Goal: Task Accomplishment & Management: Manage account settings

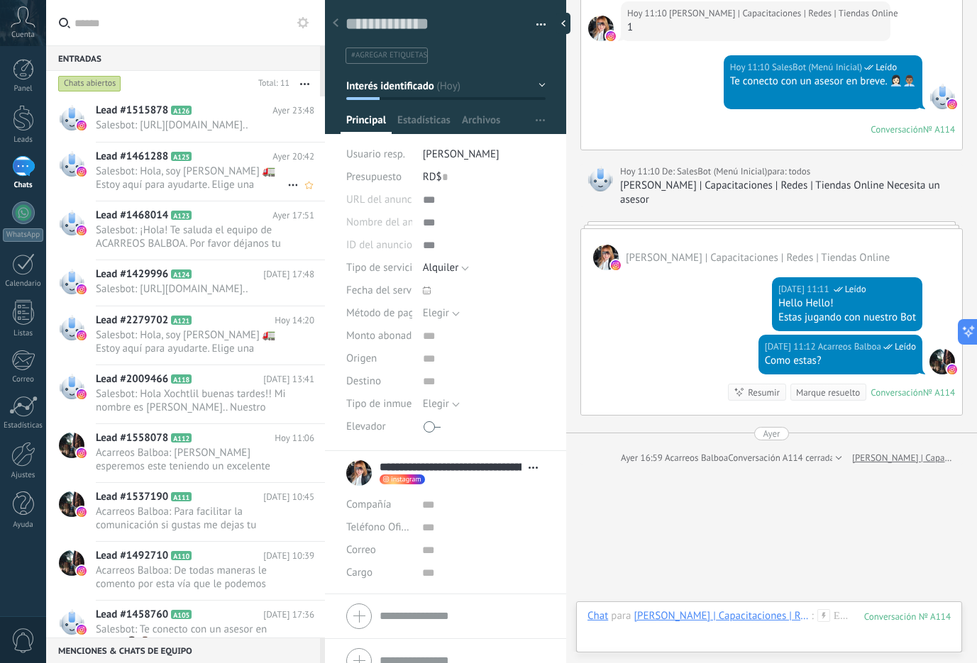
click at [248, 187] on span "Salesbot: Hola, soy [PERSON_NAME] 🚛 Estoy aquí para ayudarte. Elige una opción:…" at bounding box center [191, 178] width 191 height 27
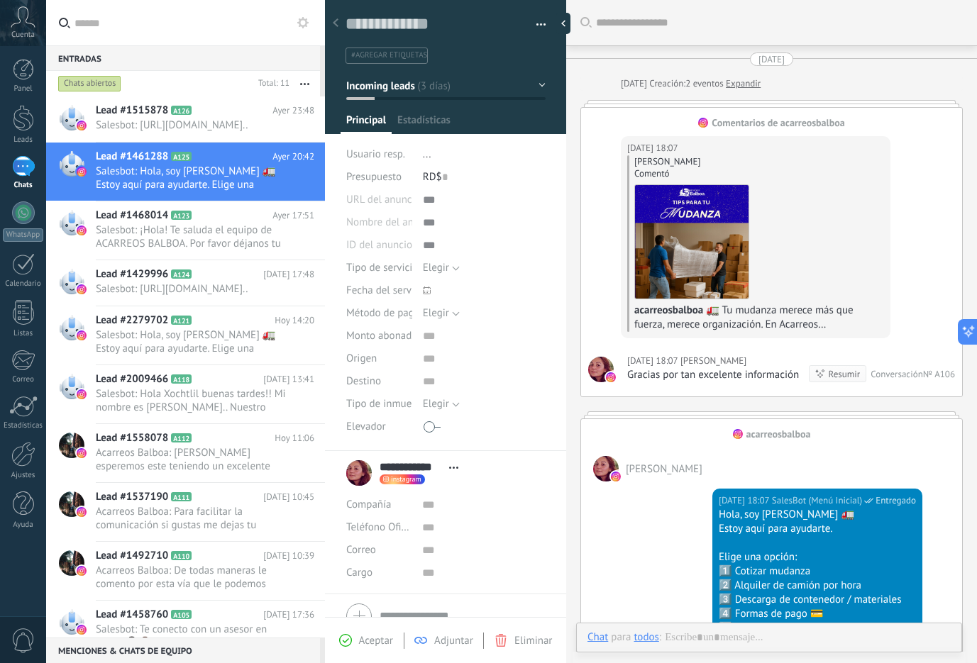
scroll to position [1970, 0]
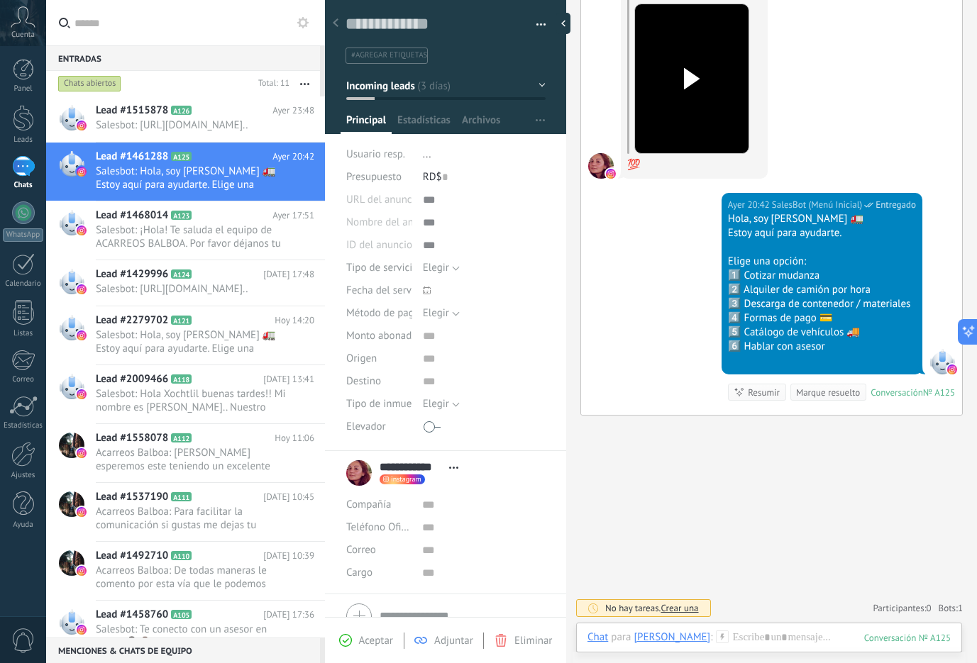
click at [806, 399] on div "Marque resuelto" at bounding box center [828, 392] width 64 height 13
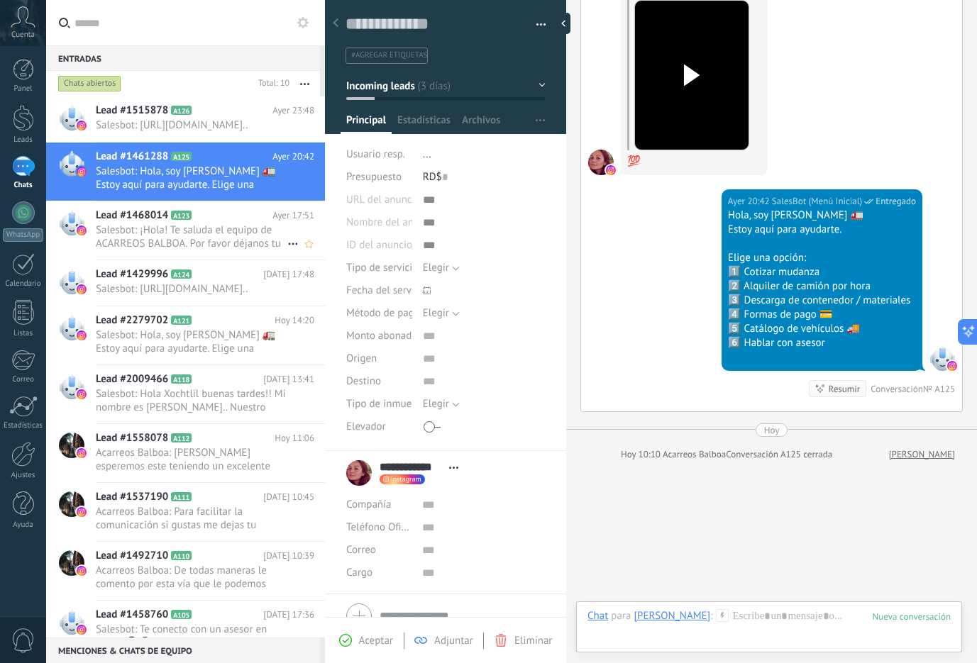
scroll to position [2020, 0]
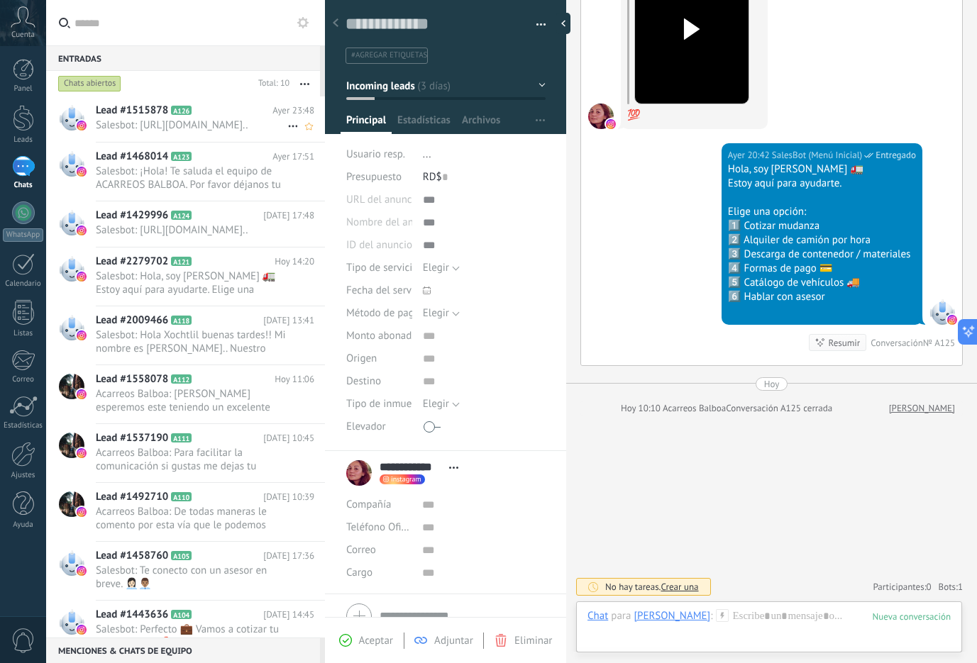
click at [118, 116] on span "Lead #1515878" at bounding box center [132, 111] width 72 height 14
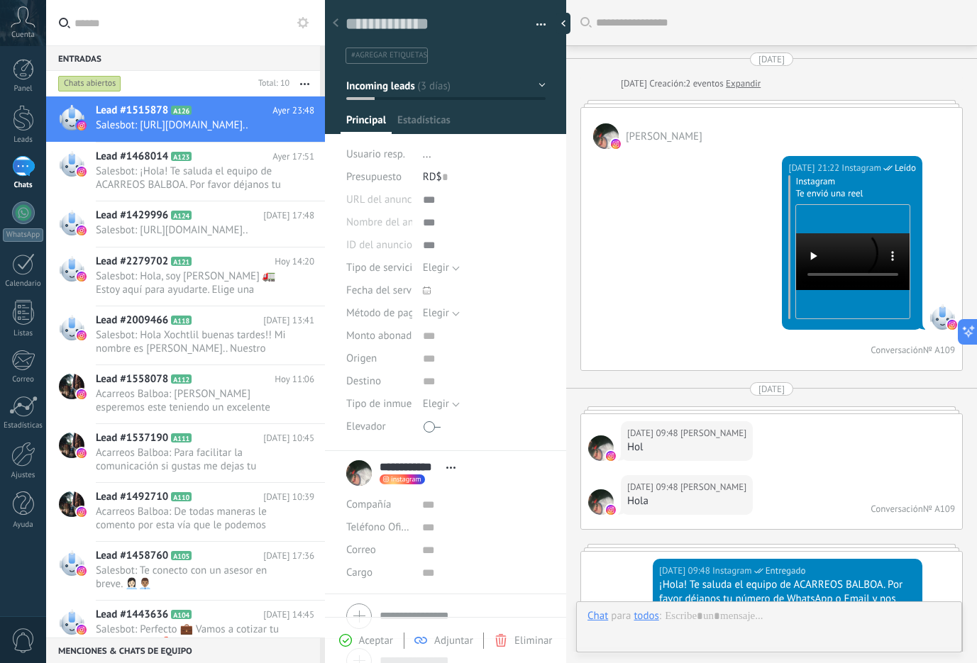
scroll to position [853, 0]
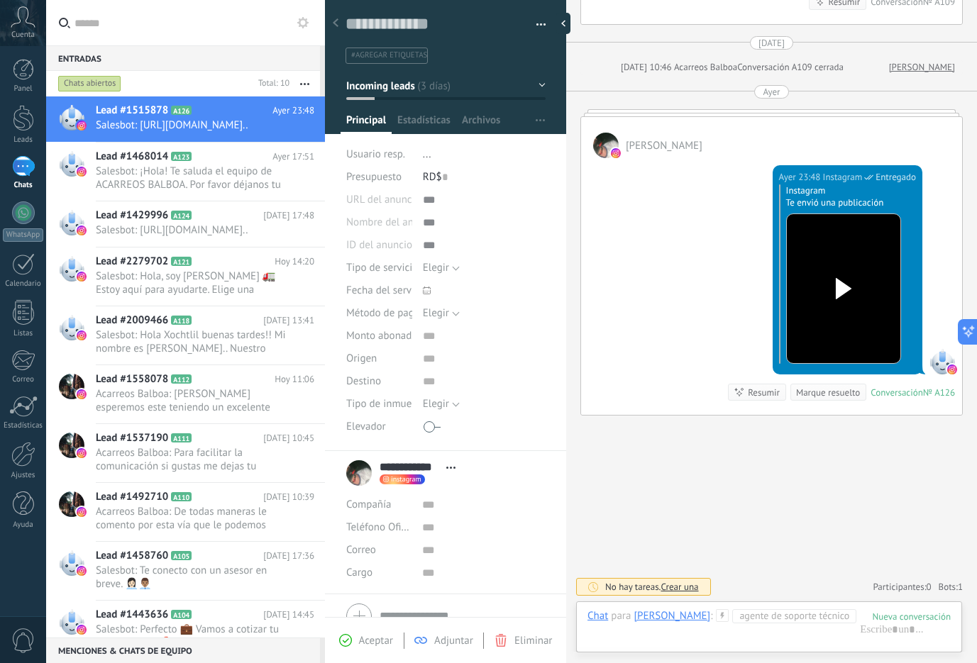
click at [803, 393] on div "Marque resuelto" at bounding box center [828, 392] width 64 height 13
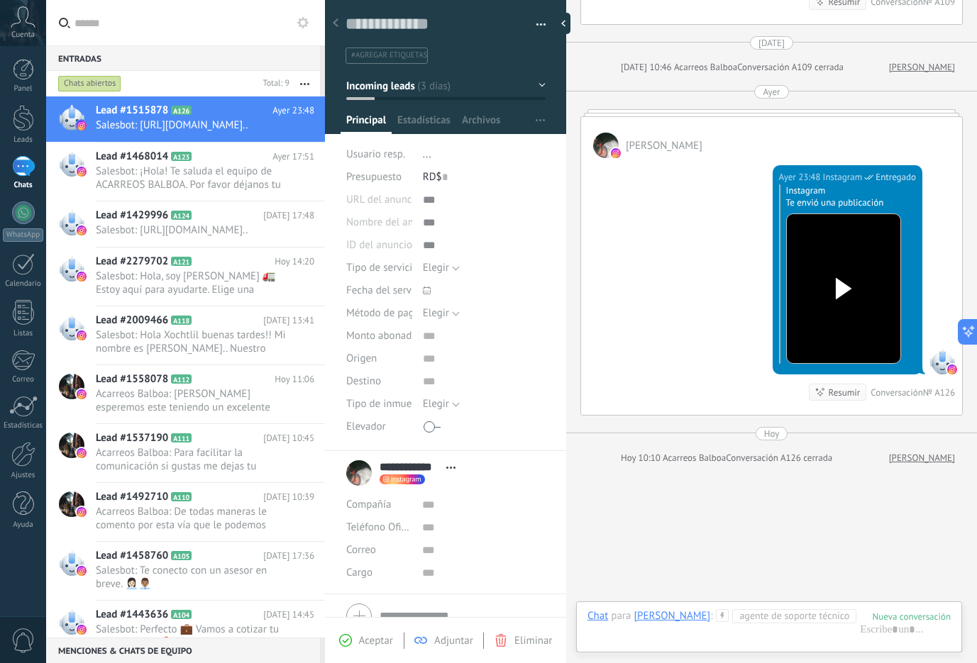
scroll to position [903, 0]
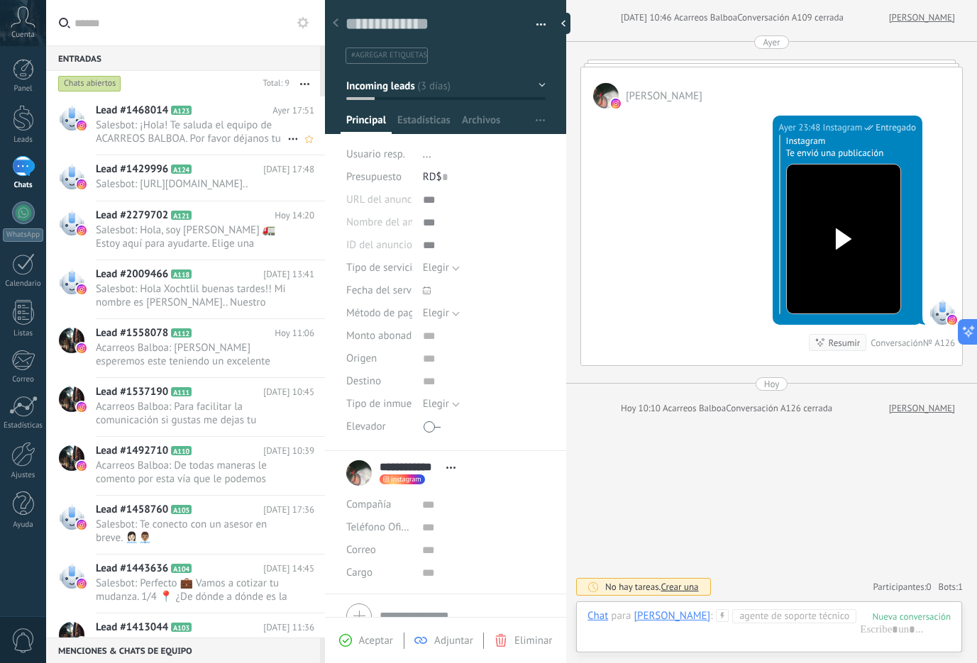
click at [184, 125] on span "Salesbot: ¡Hola! Te saluda el equipo de ACARREOS BALBOA. Por favor déjanos tu n…" at bounding box center [191, 131] width 191 height 27
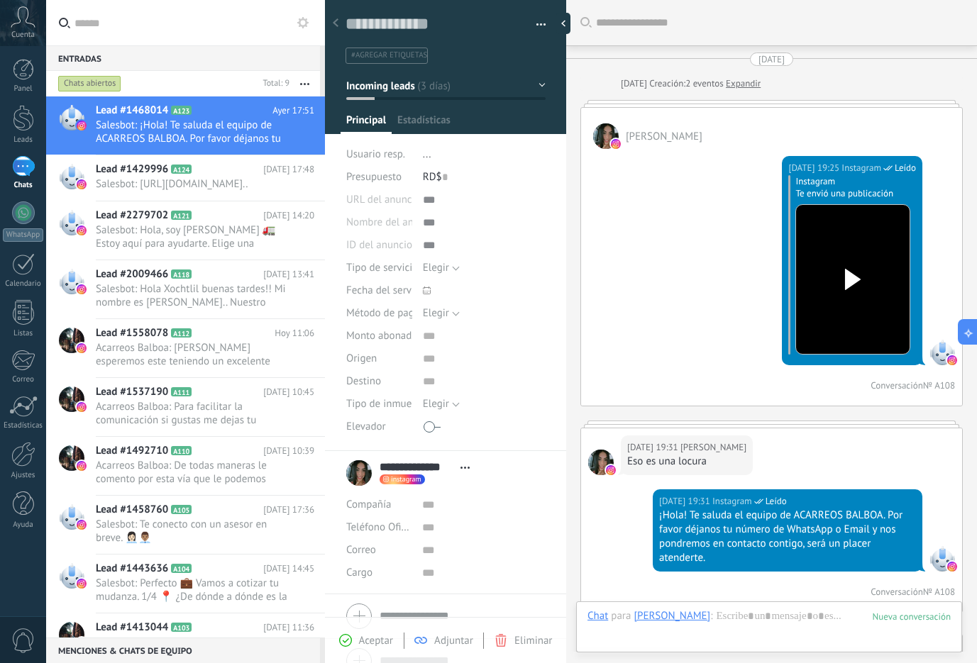
scroll to position [1343, 0]
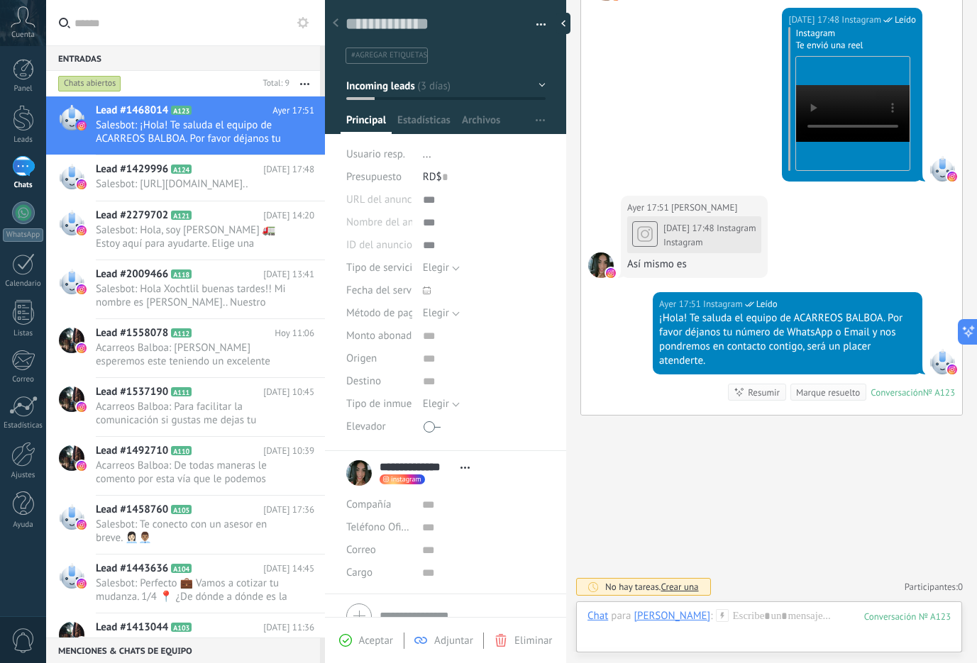
click at [821, 394] on div "Marque resuelto" at bounding box center [828, 392] width 64 height 13
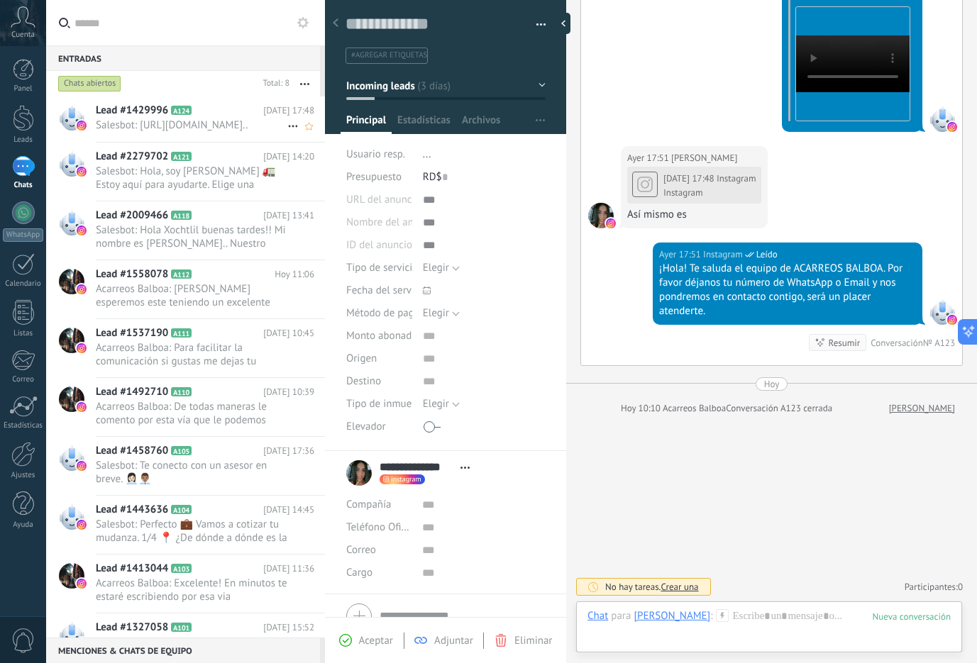
click at [177, 132] on span "Salesbot: [URL][DOMAIN_NAME].." at bounding box center [191, 124] width 191 height 13
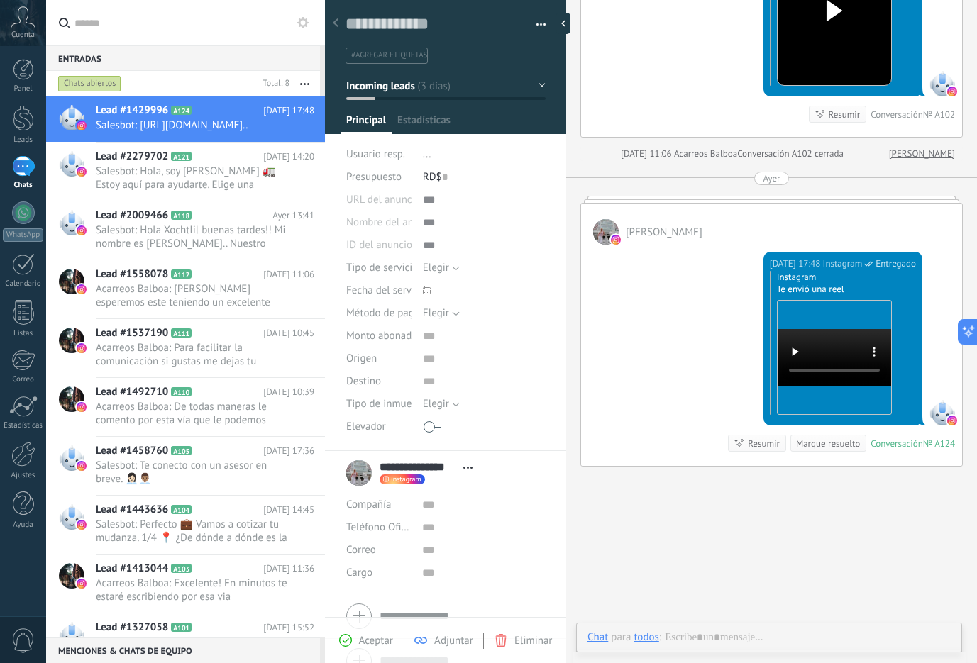
scroll to position [21, 0]
click at [811, 447] on div "Marque resuelto" at bounding box center [828, 443] width 64 height 13
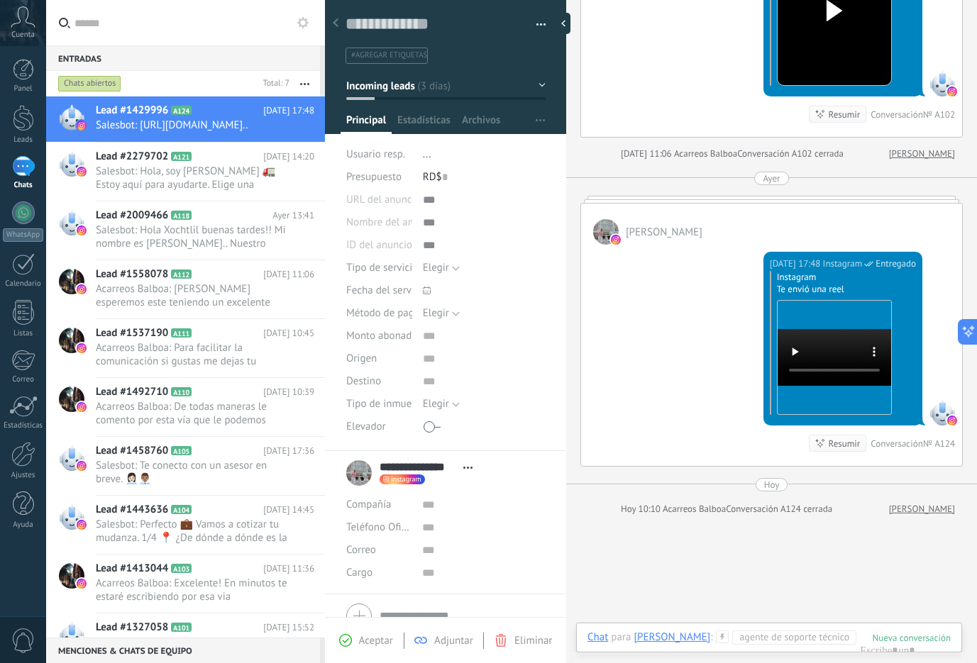
scroll to position [1931, 0]
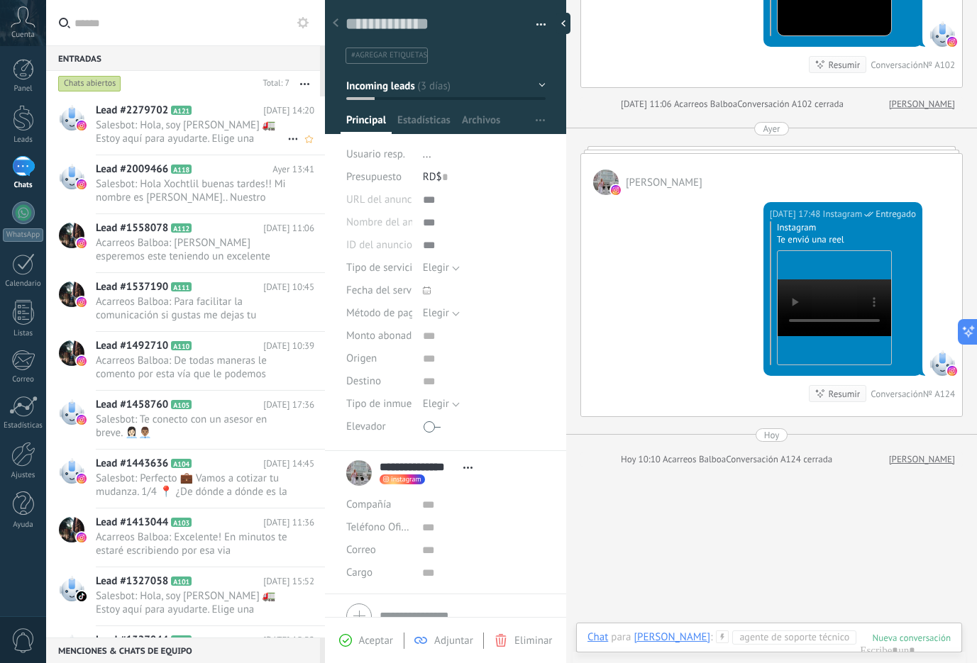
click at [162, 123] on span "Salesbot: Hola, soy [PERSON_NAME] 🚛 Estoy aquí para ayudarte. Elige una opción:…" at bounding box center [191, 131] width 191 height 27
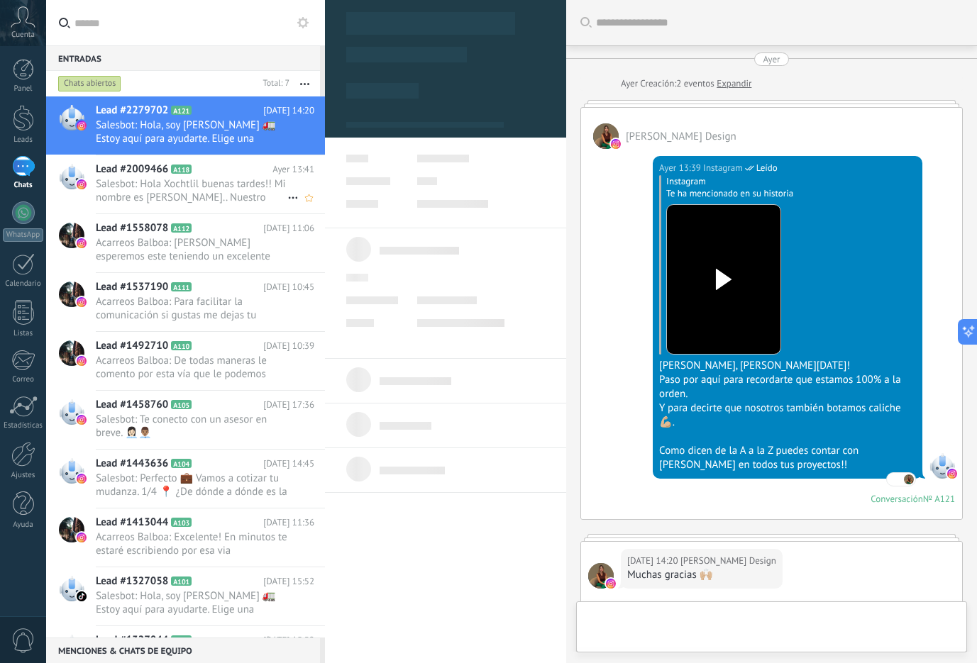
scroll to position [21, 0]
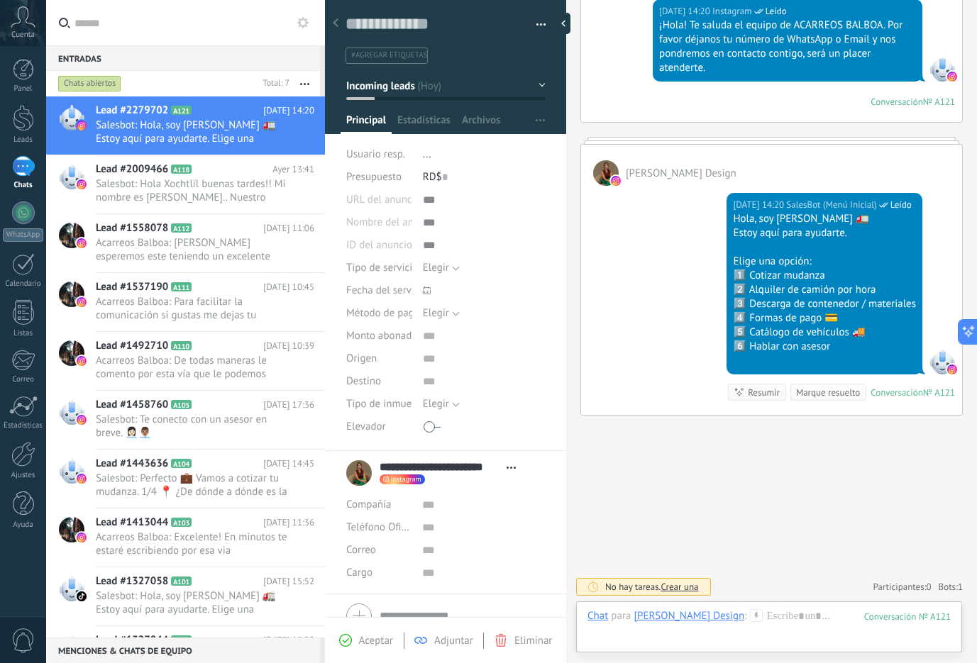
click at [832, 391] on div "Marque resuelto" at bounding box center [828, 392] width 64 height 13
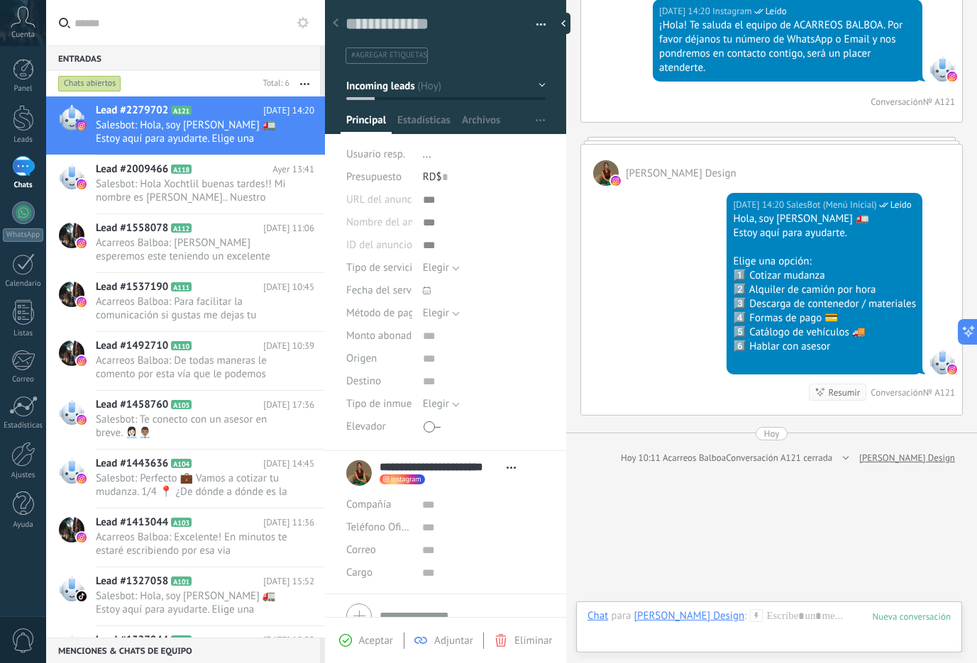
scroll to position [653, 0]
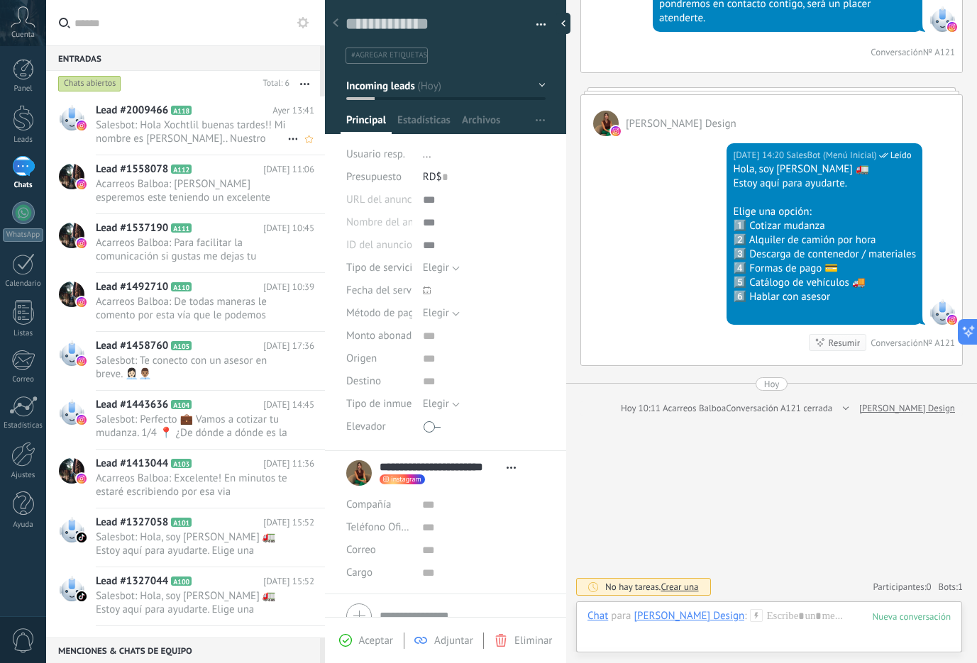
click at [222, 147] on div "Lead #2009466 A118 [DATE] 13:41 Salesbot: Hola Xochtlil buenas tardes!! Mi nomb…" at bounding box center [210, 125] width 229 height 58
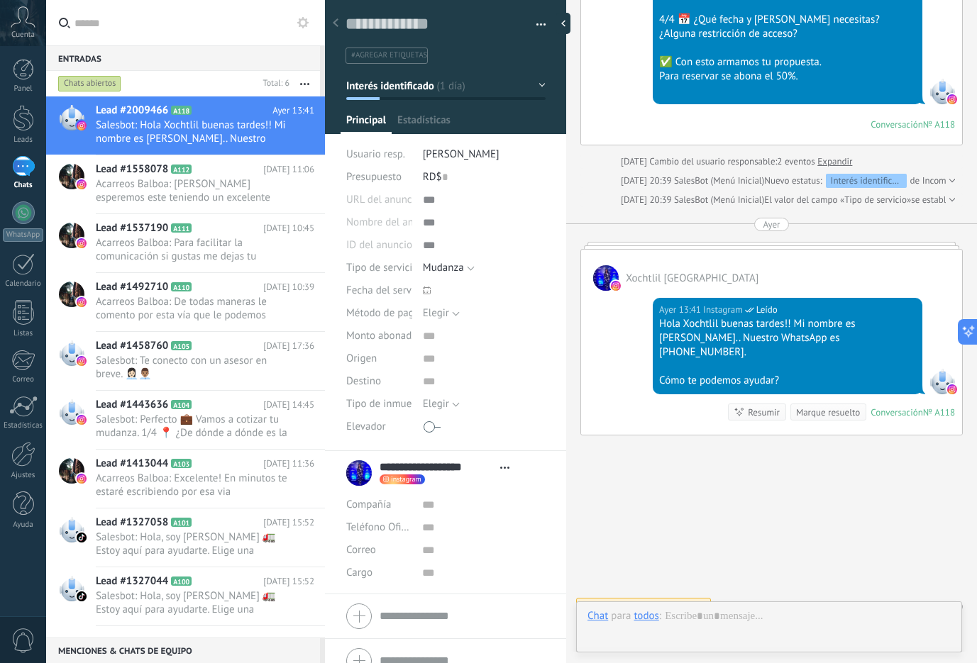
scroll to position [21, 0]
click at [229, 543] on span "Salesbot: Hola, soy [PERSON_NAME] 🚛 Estoy aquí para ayudarte. Elige una opción:…" at bounding box center [191, 544] width 191 height 27
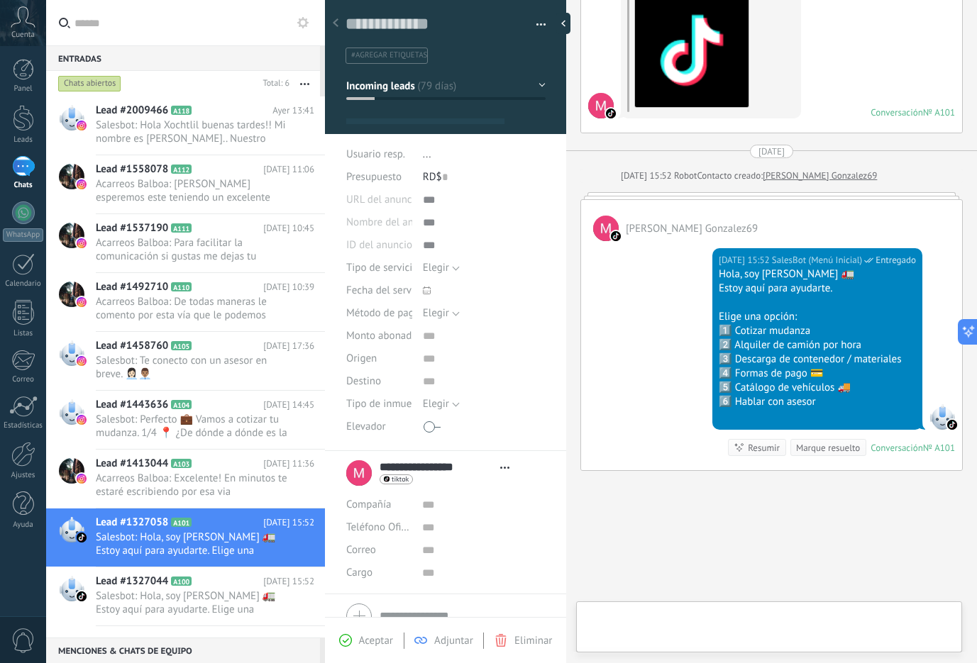
scroll to position [21, 0]
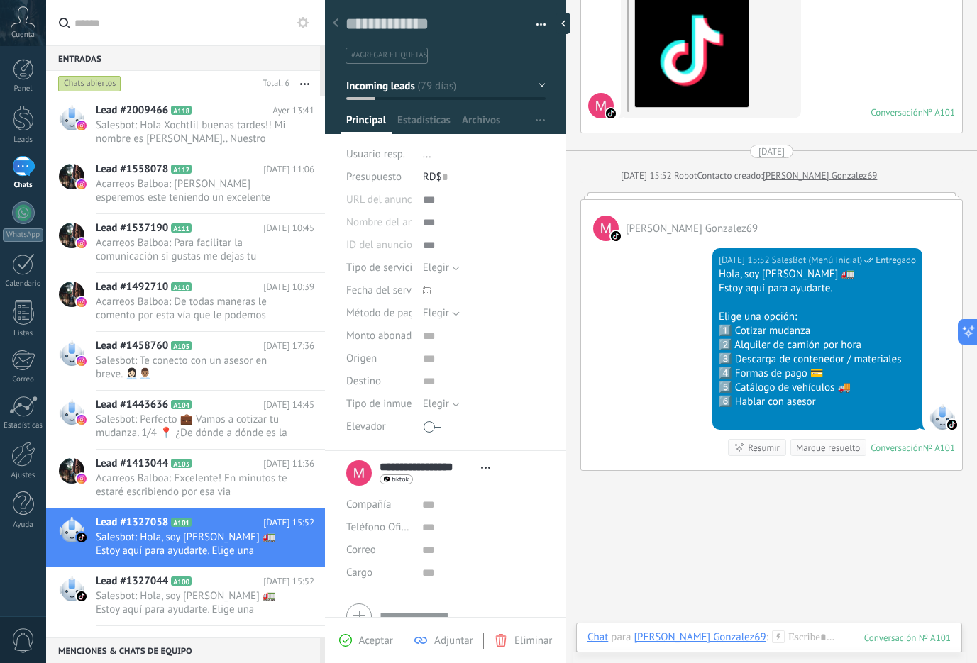
click at [816, 445] on div "Marque resuelto" at bounding box center [828, 447] width 64 height 13
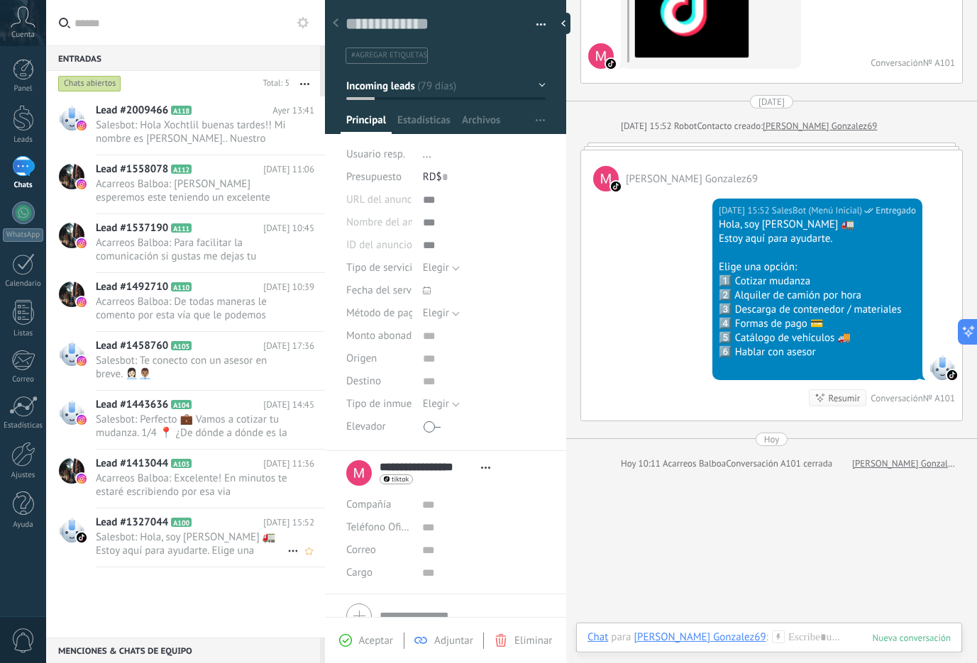
click at [150, 534] on span "Salesbot: Hola, soy [PERSON_NAME] 🚛 Estoy aquí para ayudarte. Elige una opción:…" at bounding box center [191, 544] width 191 height 27
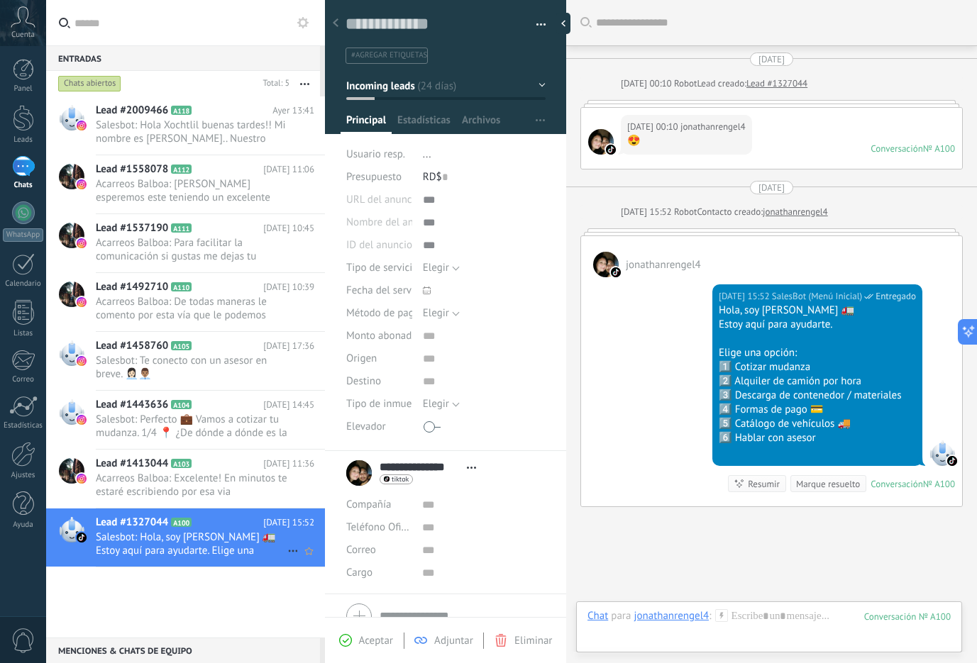
scroll to position [91, 0]
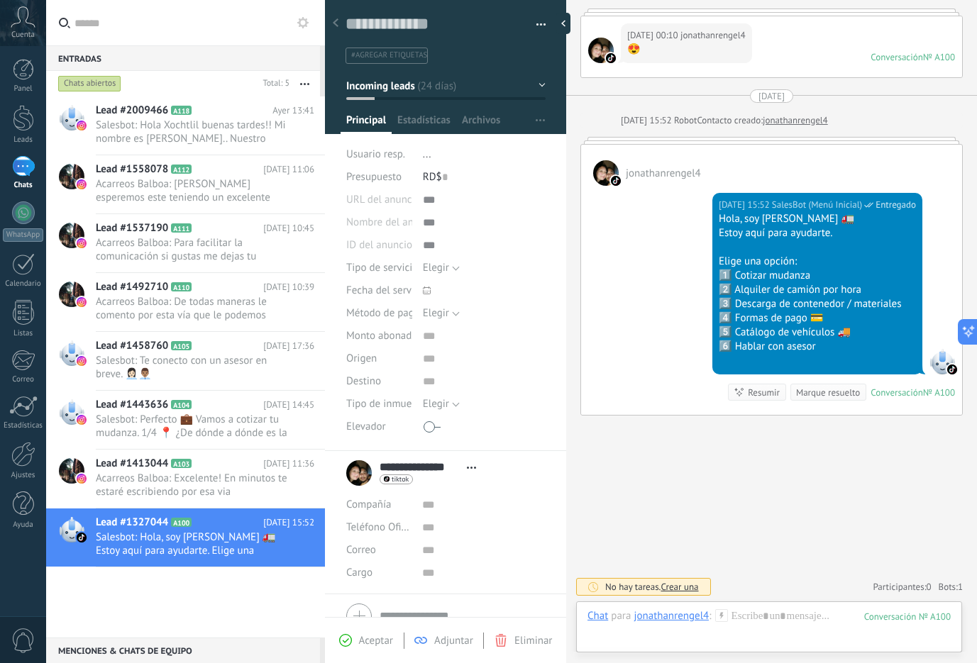
click at [823, 393] on div "Marque resuelto" at bounding box center [828, 392] width 64 height 13
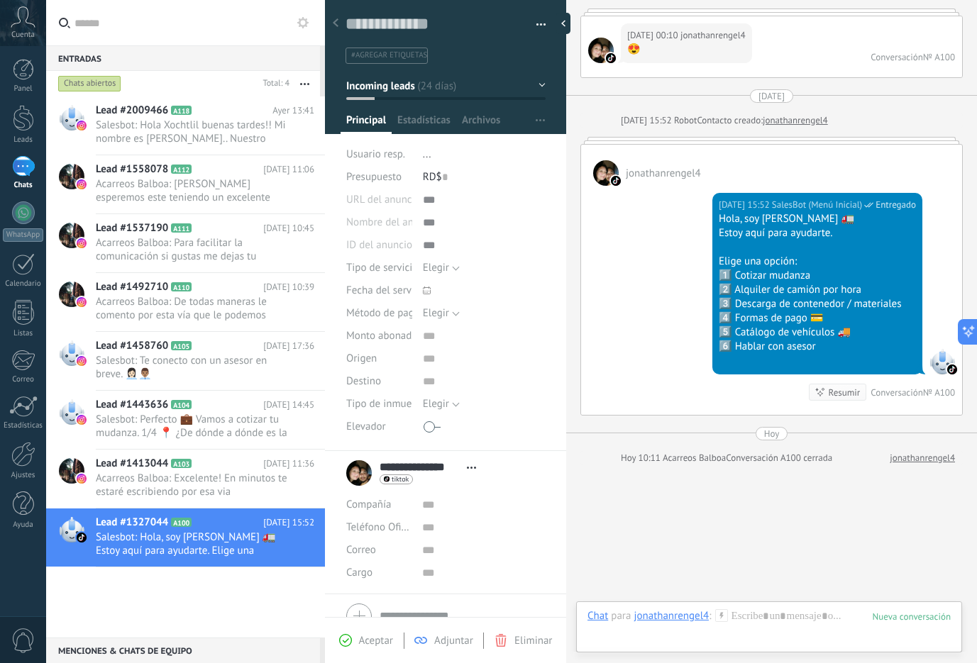
scroll to position [141, 0]
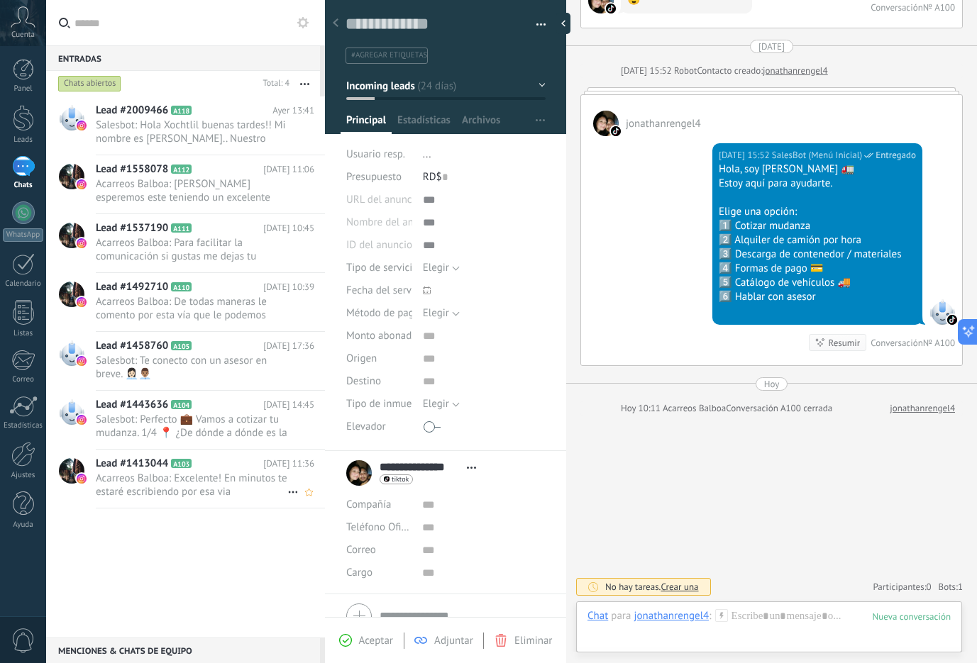
click at [212, 485] on span "Acarreos Balboa: Excelente! En minutos te estaré escribiendo por esa via" at bounding box center [191, 485] width 191 height 27
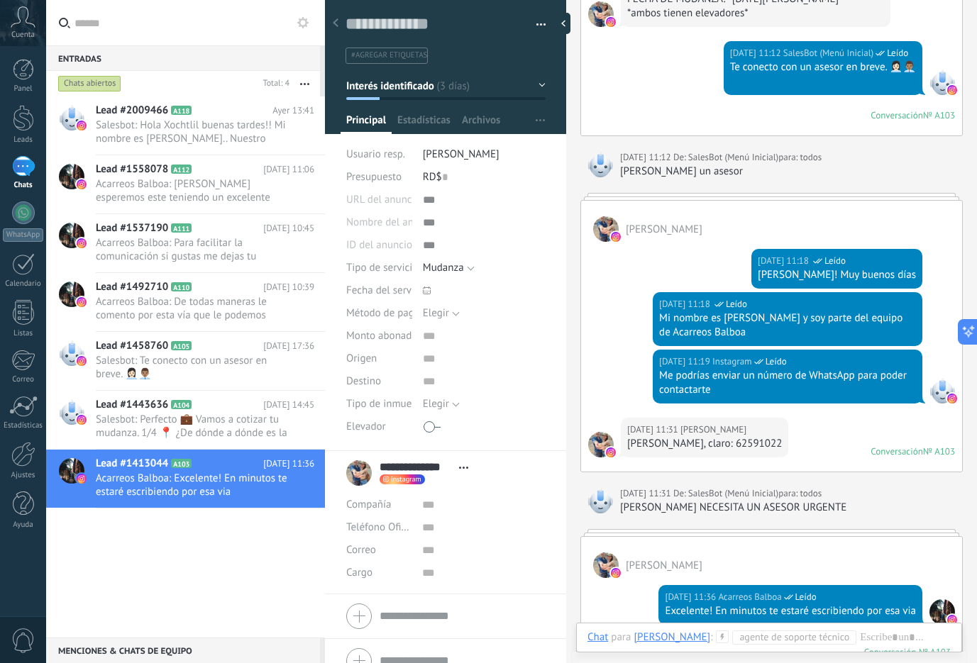
scroll to position [1368, 0]
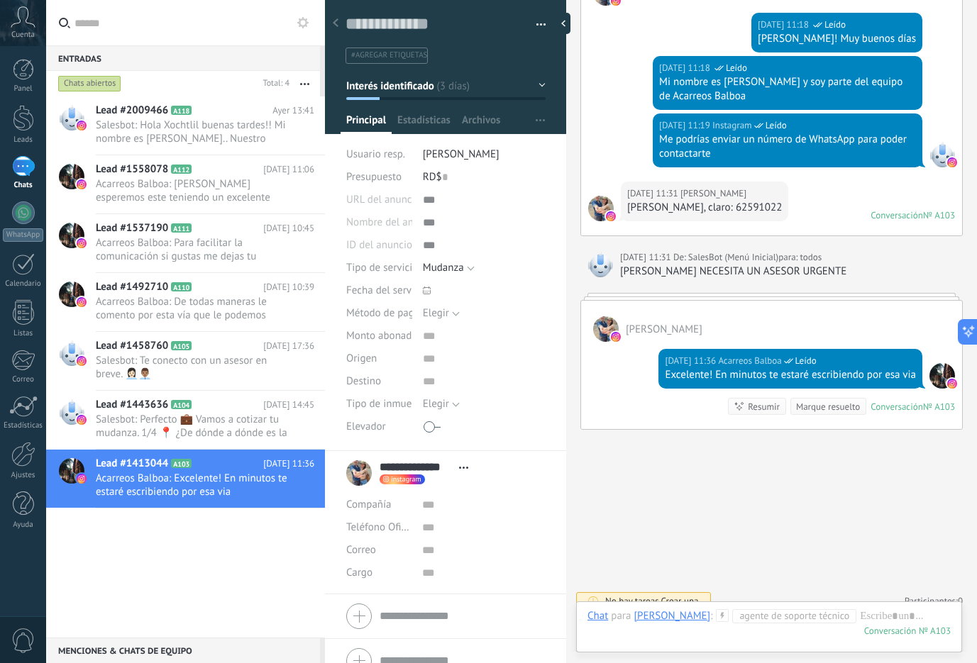
click at [814, 400] on div "Marque resuelto" at bounding box center [828, 406] width 64 height 13
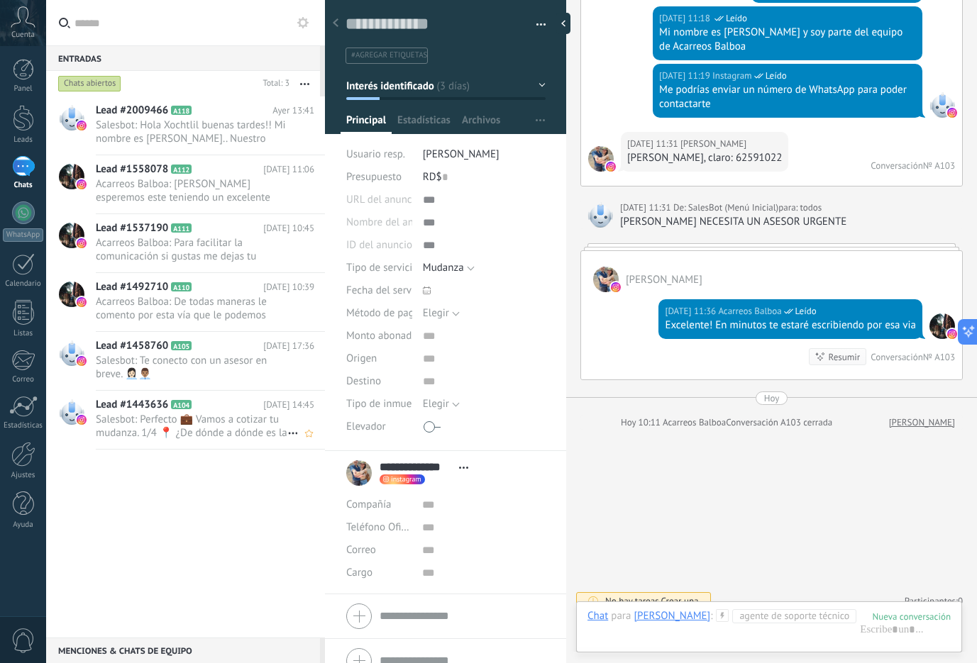
click at [195, 415] on span "Salesbot: Perfecto 💼 Vamos a cotizar tu mudanza. 1/4 📍 ¿De dónde a dónde es la …" at bounding box center [191, 426] width 191 height 27
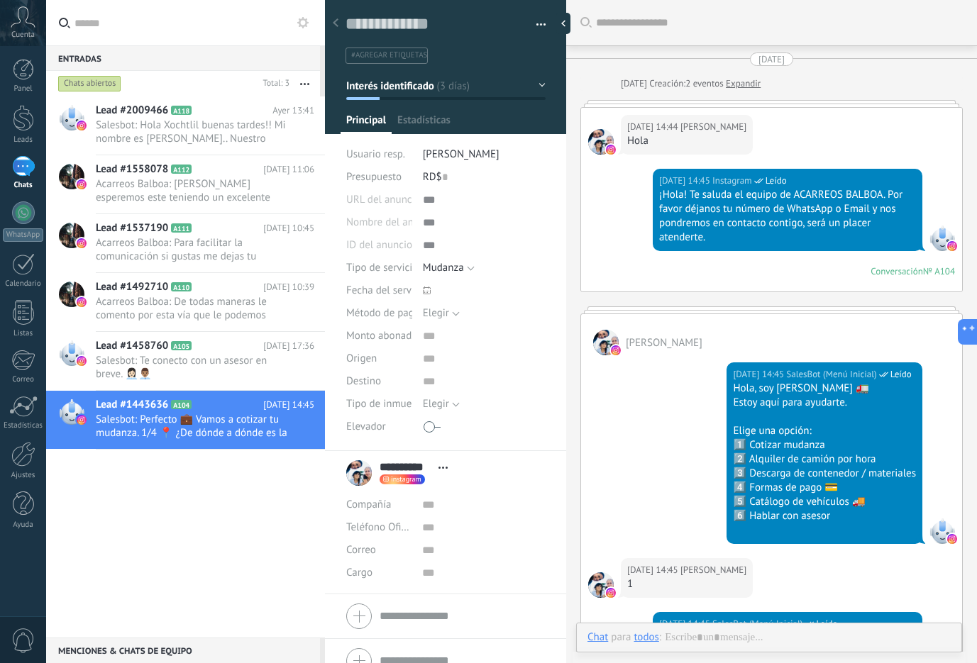
scroll to position [427, 0]
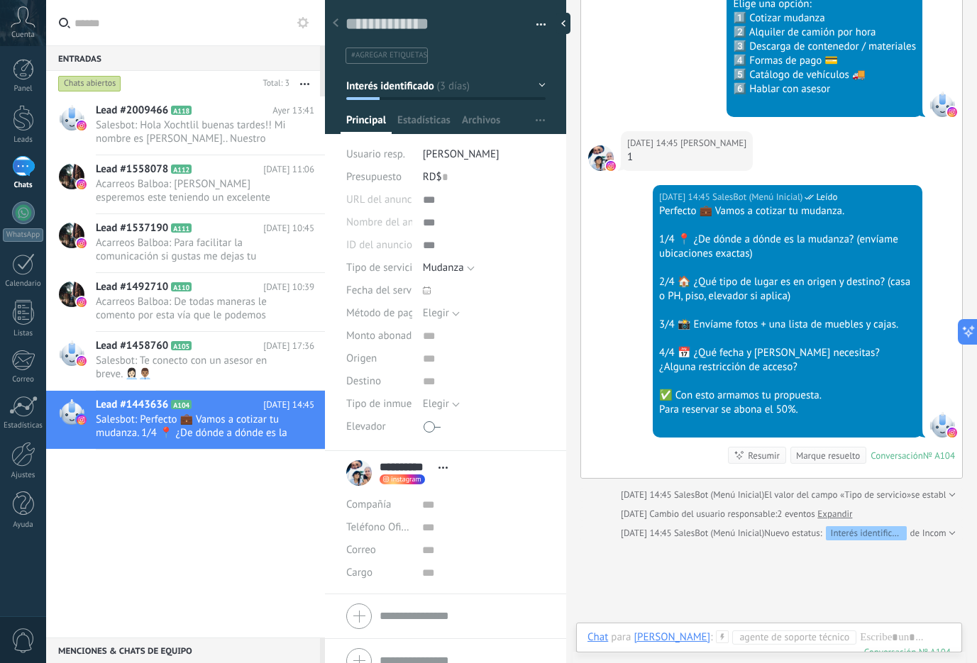
click at [842, 458] on div "Marque resuelto" at bounding box center [828, 455] width 64 height 13
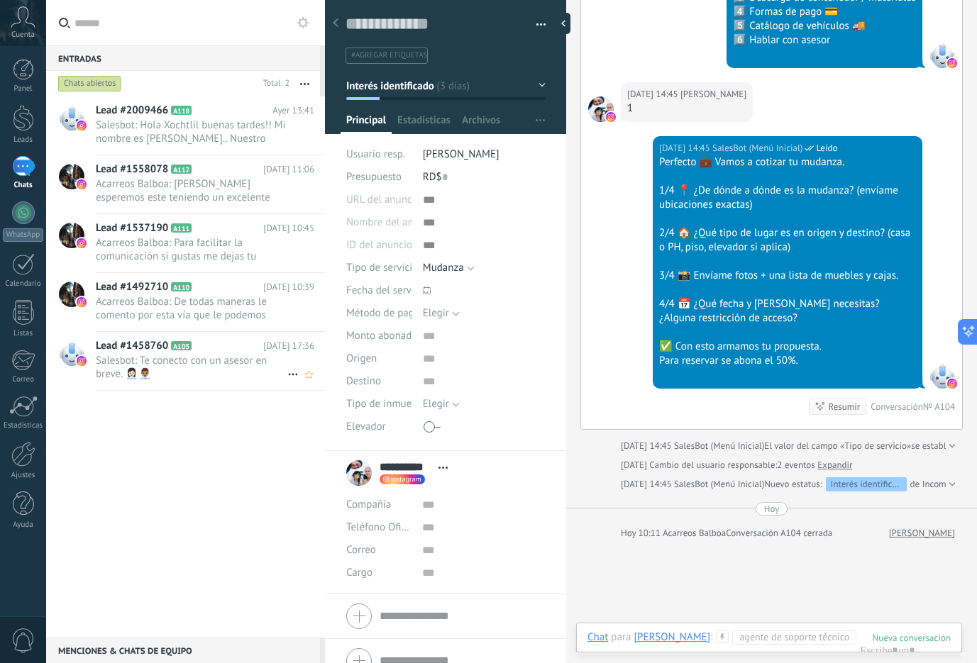
click at [194, 353] on div "Lead #1458760 A105 [DATE] 17:36 Salesbot: Te conecto con un asesor en breve. 👩🏻…" at bounding box center [210, 361] width 229 height 58
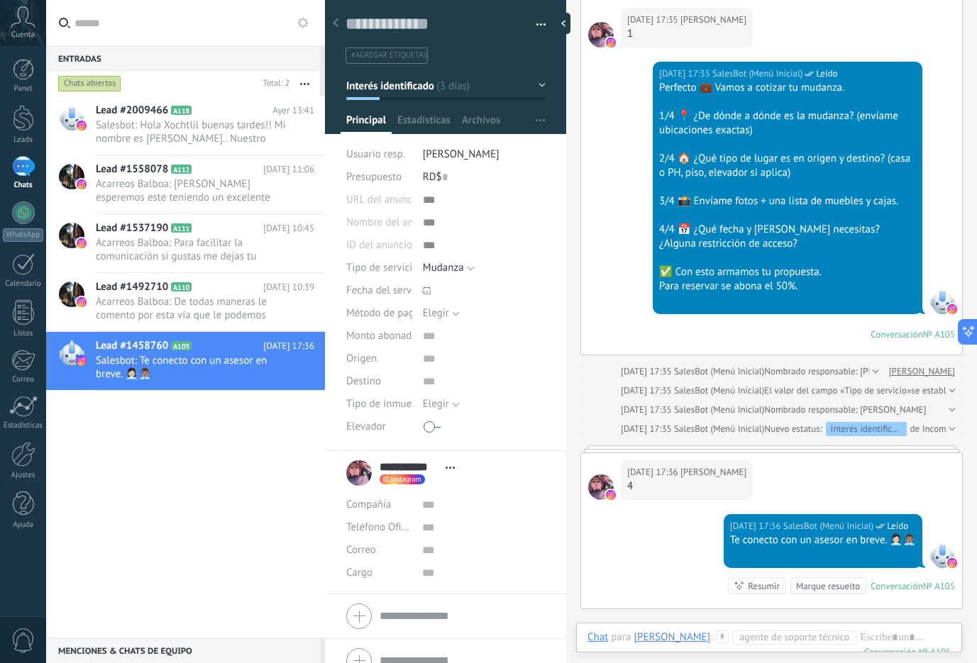
scroll to position [787, 0]
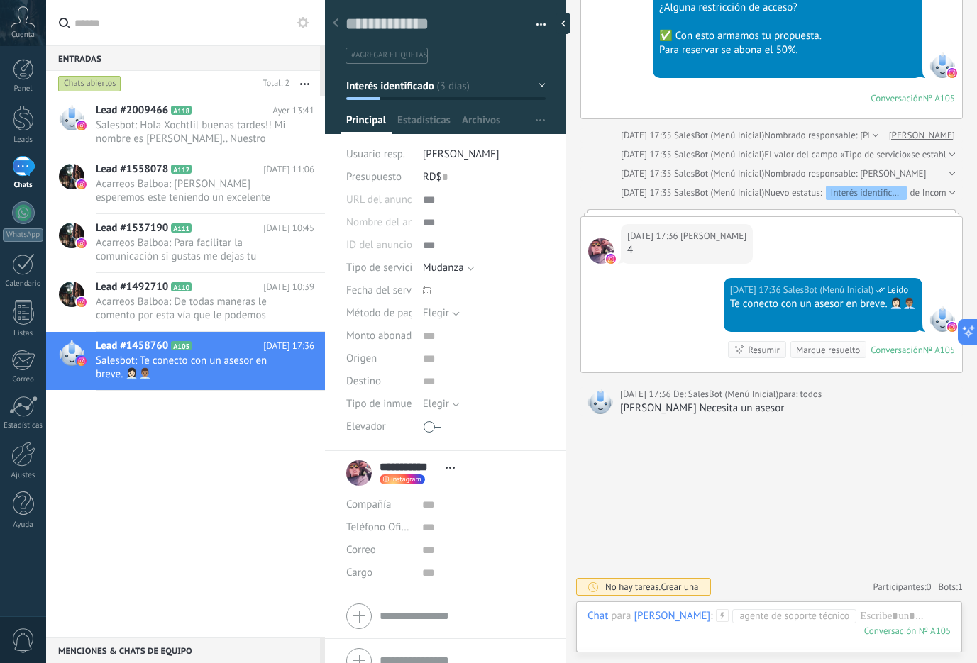
click at [827, 348] on div "Marque resuelto" at bounding box center [828, 349] width 64 height 13
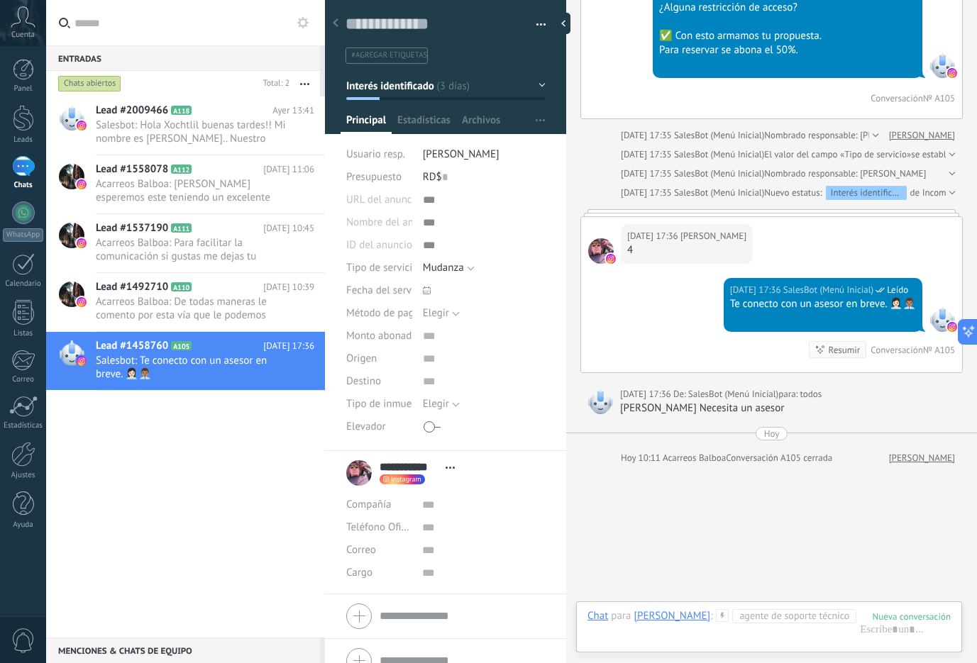
scroll to position [836, 0]
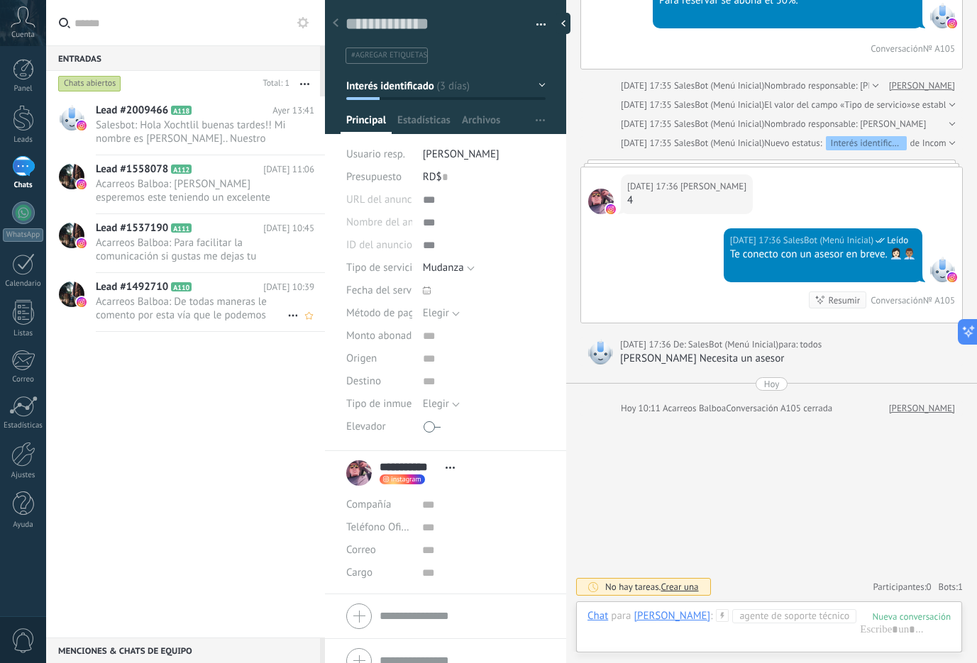
click at [162, 299] on span "Acarreos Balboa: De todas maneras le comento por esta vía que le podemos cobrar…" at bounding box center [191, 308] width 191 height 27
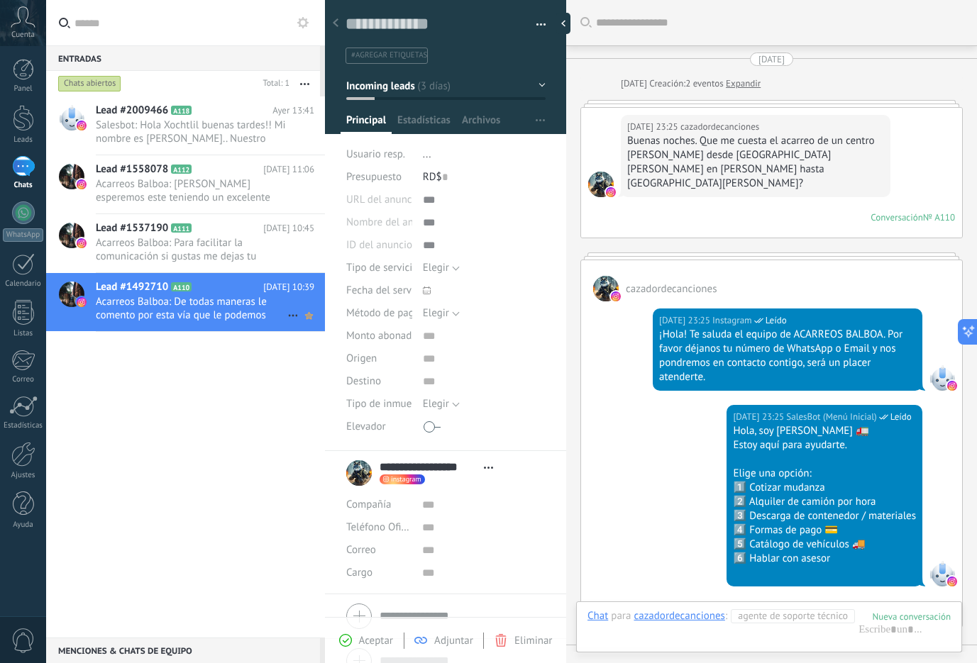
scroll to position [510, 0]
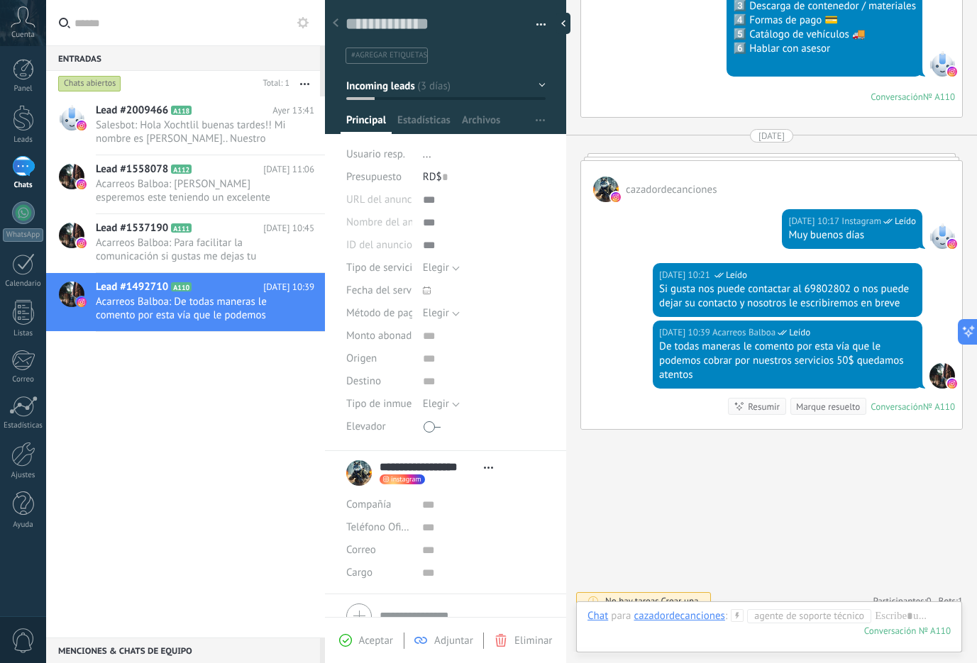
click at [824, 400] on div "Marque resuelto" at bounding box center [828, 406] width 64 height 13
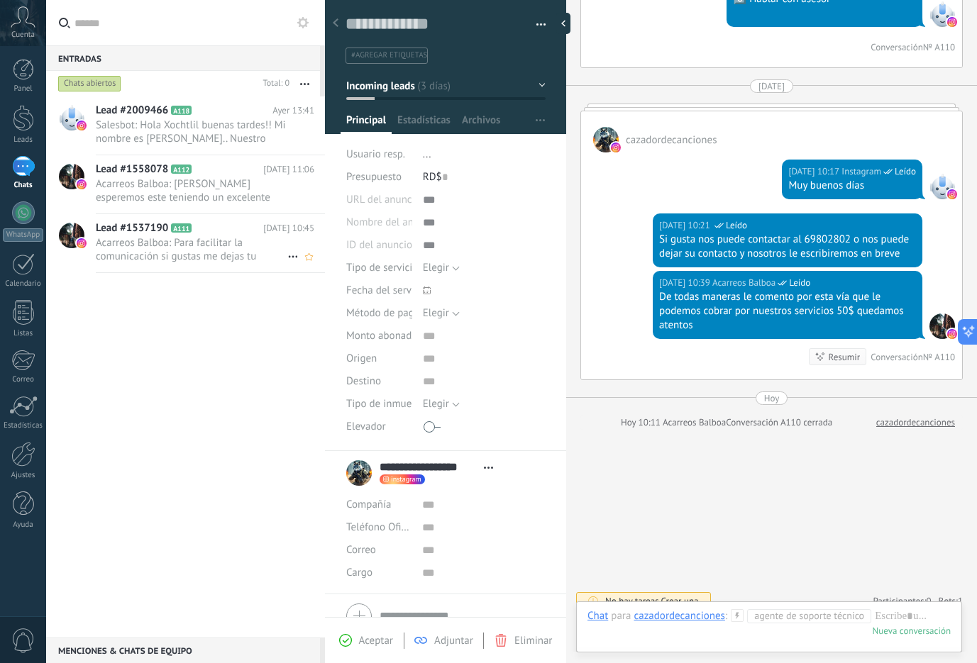
click at [221, 232] on h2 "Lead #1537190 A111" at bounding box center [179, 228] width 167 height 14
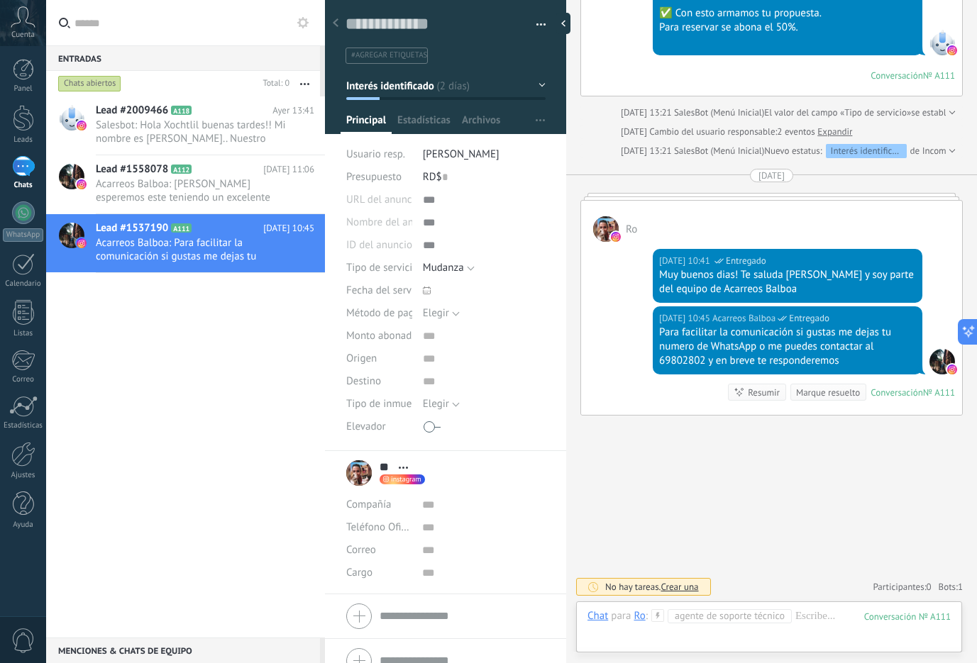
click at [823, 389] on div "Marque resuelto" at bounding box center [828, 392] width 64 height 13
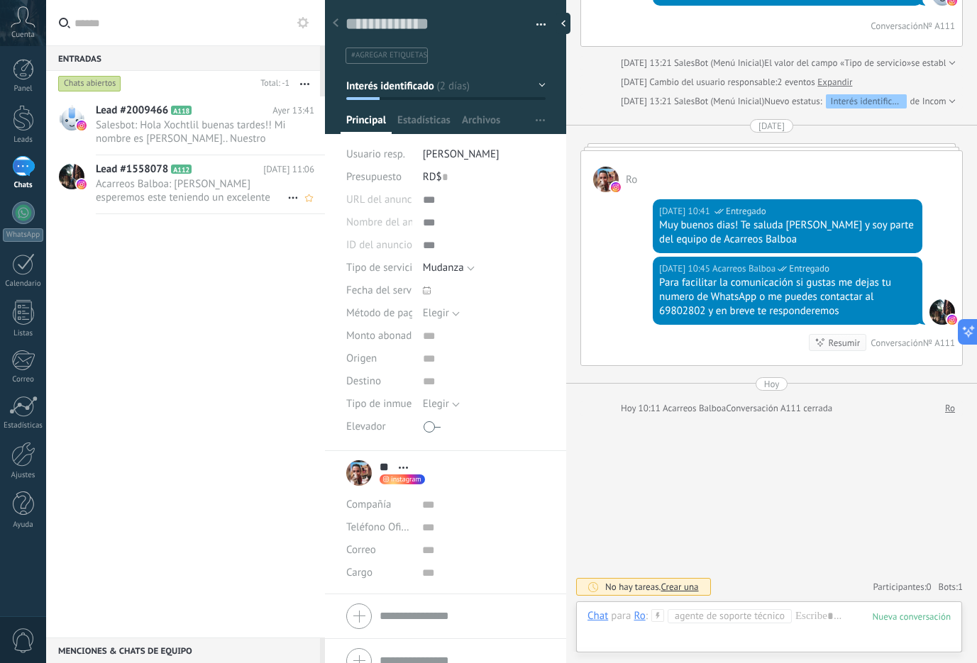
click at [208, 186] on span "Acarreos Balboa: [PERSON_NAME] esperemos este teniendo un excelente inicio de s…" at bounding box center [191, 190] width 191 height 27
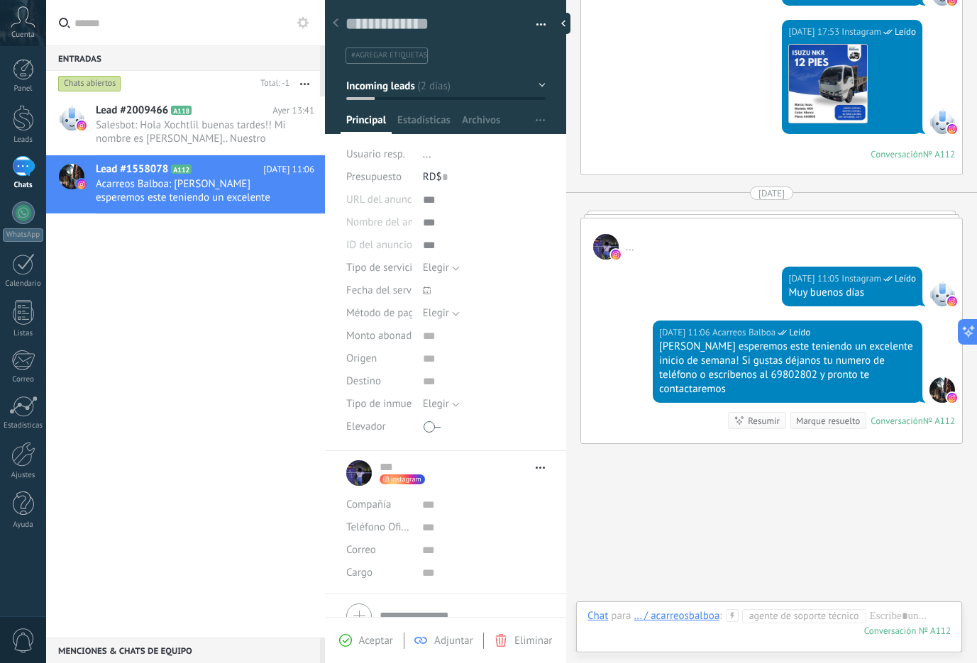
click at [796, 414] on div "Marque resuelto" at bounding box center [828, 420] width 64 height 13
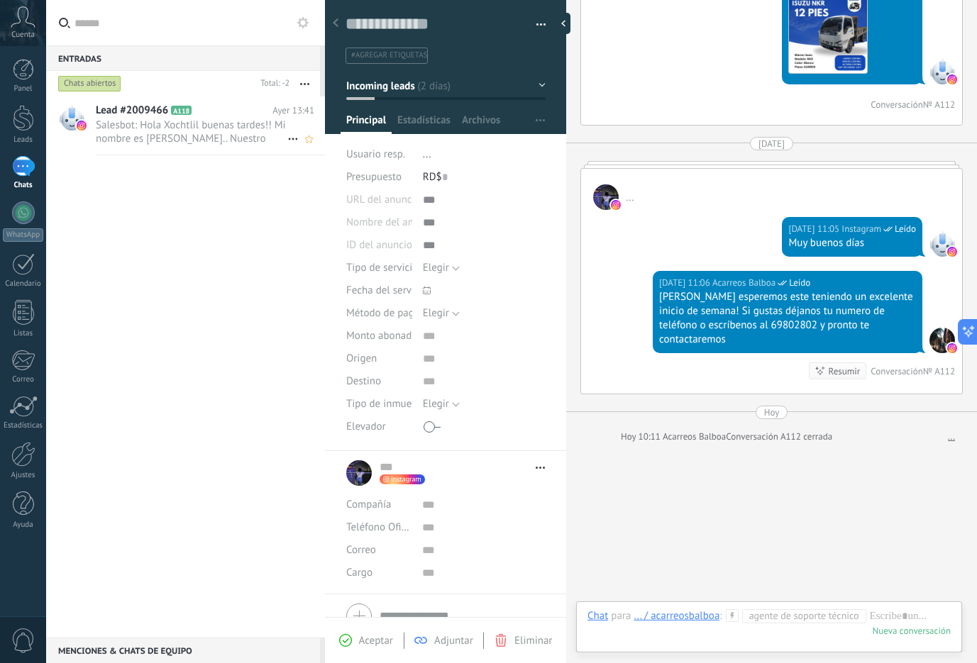
click at [179, 136] on span "Salesbot: Hola Xochtlil buenas tardes!! Mi nombre es [PERSON_NAME].. Nuestro Wh…" at bounding box center [191, 131] width 191 height 27
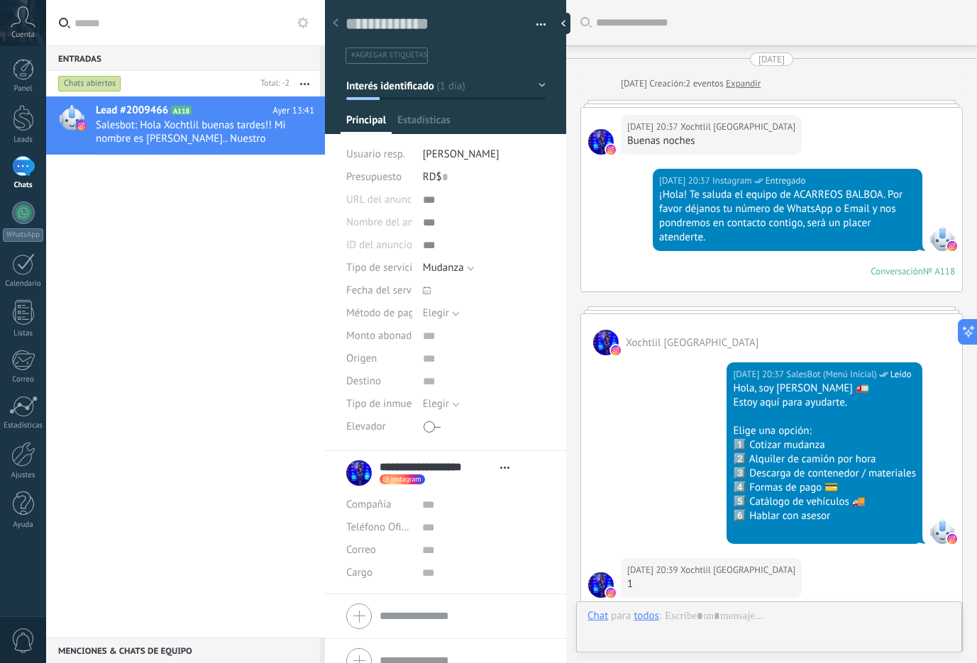
type textarea "**********"
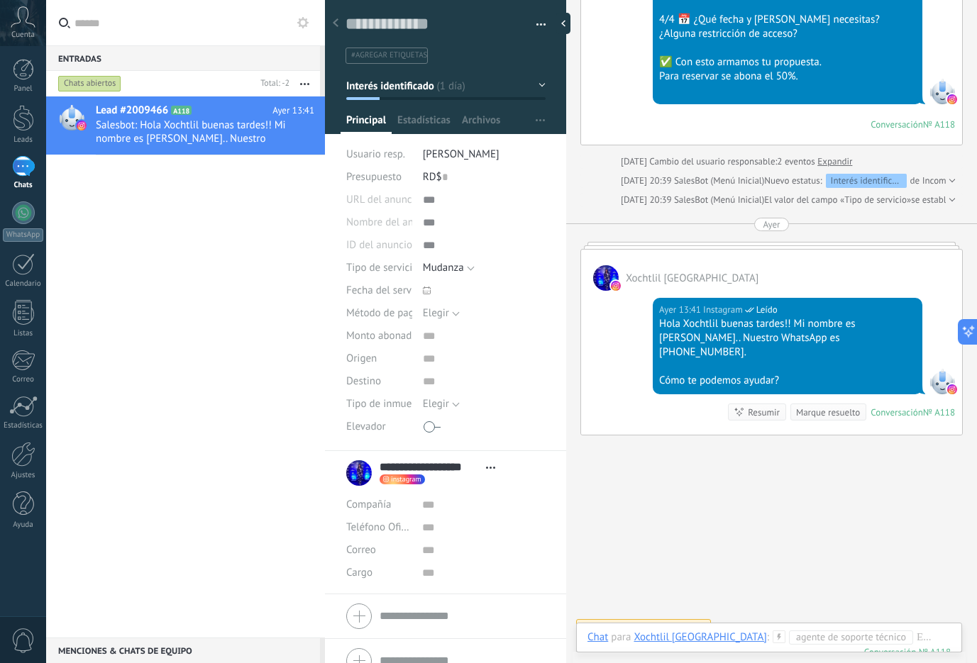
click at [831, 406] on div "Marque resuelto" at bounding box center [828, 412] width 64 height 13
